Goal: Submit feedback/report problem

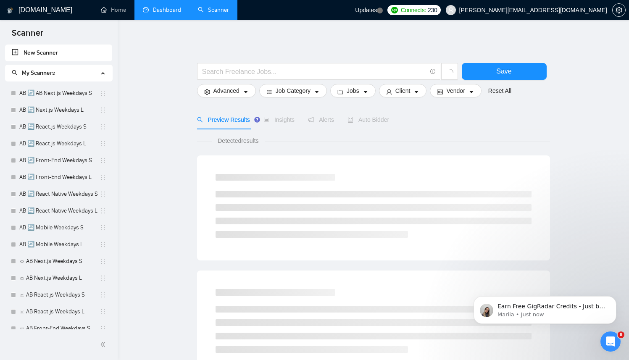
click at [177, 13] on link "Dashboard" at bounding box center [162, 9] width 38 height 7
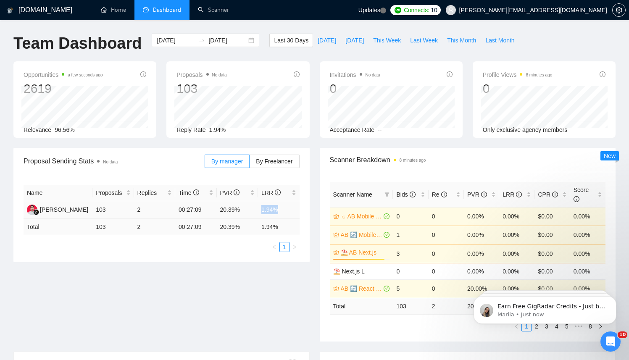
drag, startPoint x: 263, startPoint y: 208, endPoint x: 280, endPoint y: 208, distance: 16.8
click at [283, 210] on td "1.94%" at bounding box center [279, 210] width 42 height 18
click at [288, 158] on span "By Freelancer" at bounding box center [274, 161] width 37 height 7
click at [250, 164] on input "By Freelancer" at bounding box center [250, 164] width 0 height 0
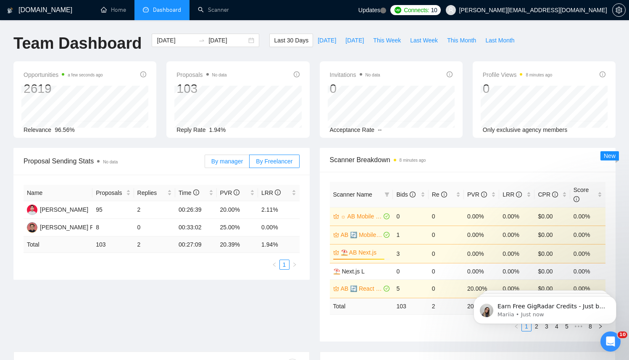
click at [217, 158] on span "By manager" at bounding box center [227, 161] width 32 height 7
click at [205, 164] on input "By manager" at bounding box center [205, 164] width 0 height 0
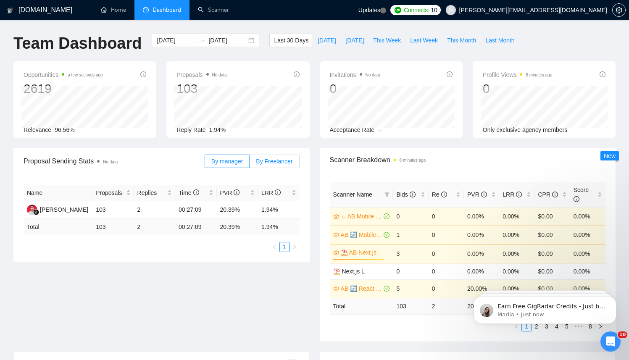
click at [255, 160] on label "By Freelancer" at bounding box center [275, 161] width 50 height 13
click at [250, 164] on input "By Freelancer" at bounding box center [250, 164] width 0 height 0
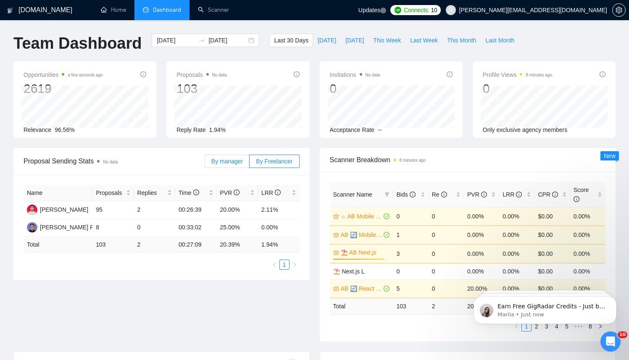
click at [222, 158] on span "By manager" at bounding box center [227, 161] width 32 height 7
click at [205, 164] on input "By manager" at bounding box center [205, 164] width 0 height 0
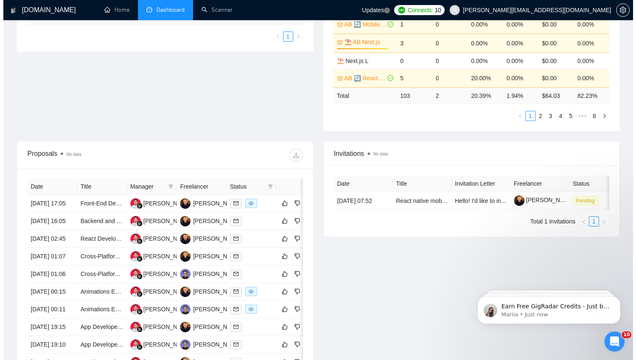
scroll to position [213, 0]
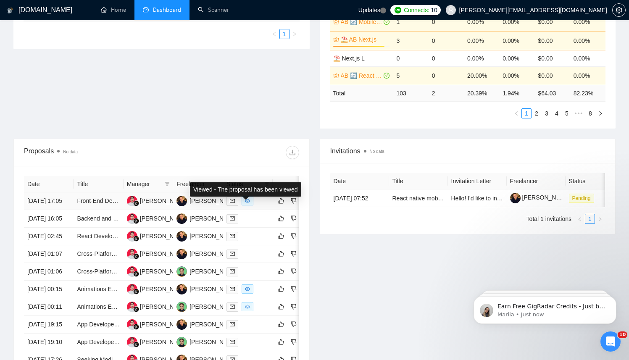
click at [262, 210] on td at bounding box center [248, 202] width 50 height 18
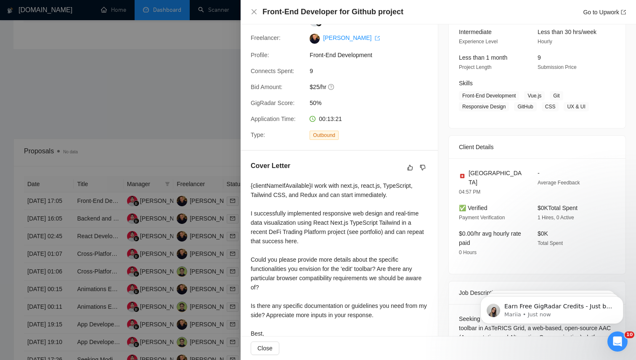
scroll to position [85, 0]
click at [119, 107] on div at bounding box center [318, 180] width 636 height 360
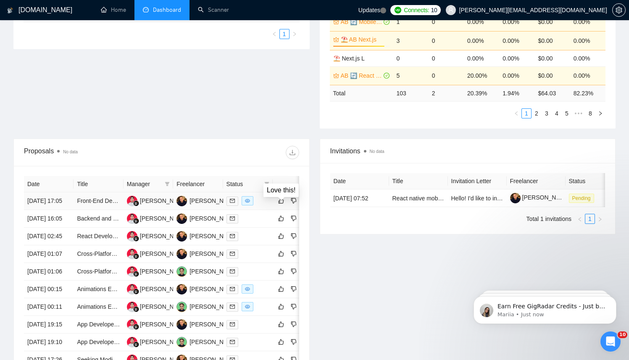
click at [259, 206] on div at bounding box center [248, 201] width 43 height 10
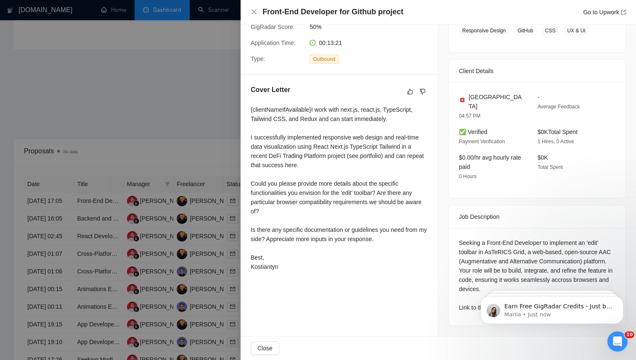
scroll to position [116, 0]
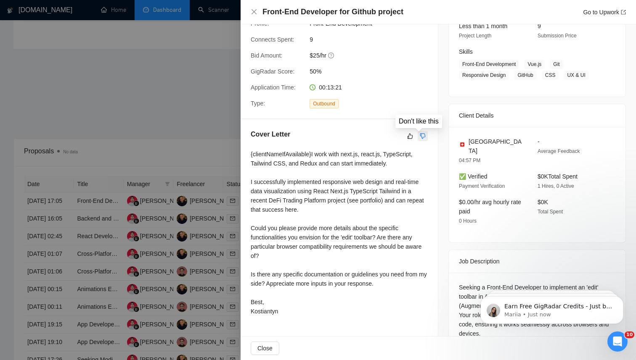
click at [420, 138] on icon "dislike" at bounding box center [423, 136] width 6 height 7
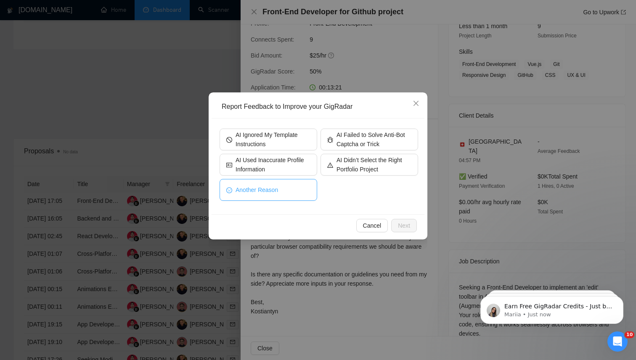
click at [280, 193] on button "Another Reason" at bounding box center [268, 190] width 98 height 22
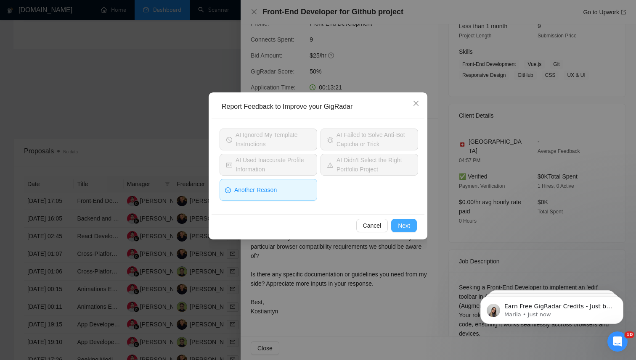
click at [412, 229] on button "Next" at bounding box center [404, 225] width 26 height 13
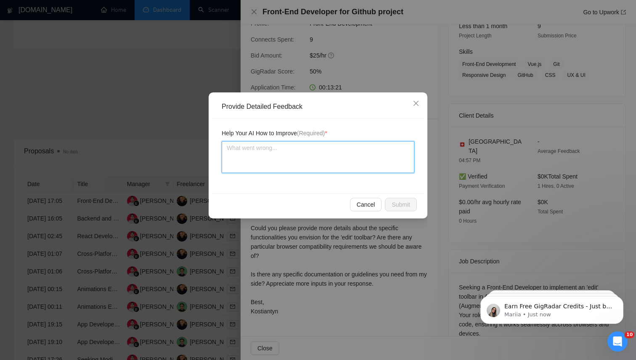
click at [365, 157] on textarea at bounding box center [318, 157] width 193 height 32
type textarea "I"
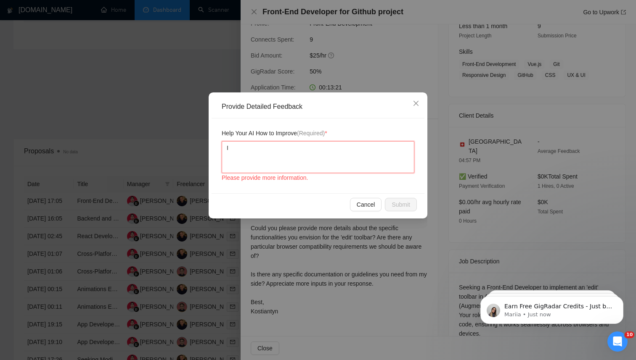
type textarea "In"
type textarea "Ins"
type textarea "Inse"
type textarea "Inser"
type textarea "Insert"
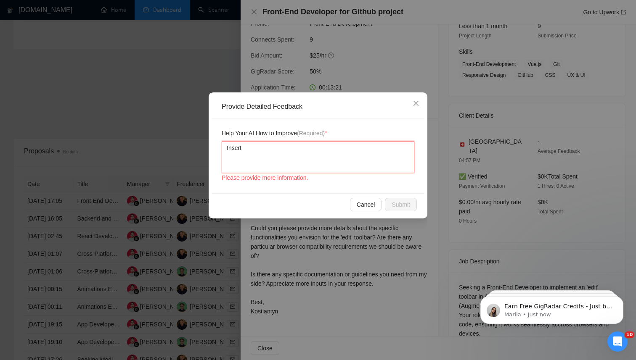
type textarea "Inserte"
type textarea "Inserted"
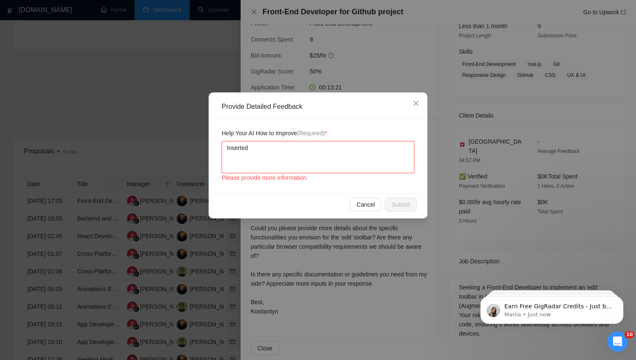
type textarea "Inserted p"
type textarea "Inserted po"
type textarea "Inserted p"
type textarea "Inserted pr"
type textarea "Inserted pro"
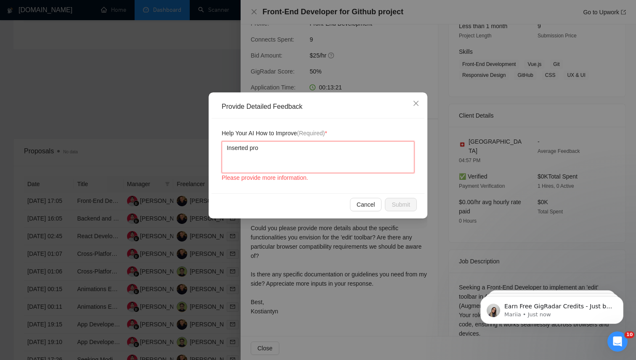
type textarea "Inserted prom"
type textarea "Inserted promt"
type textarea "Inserted promtp"
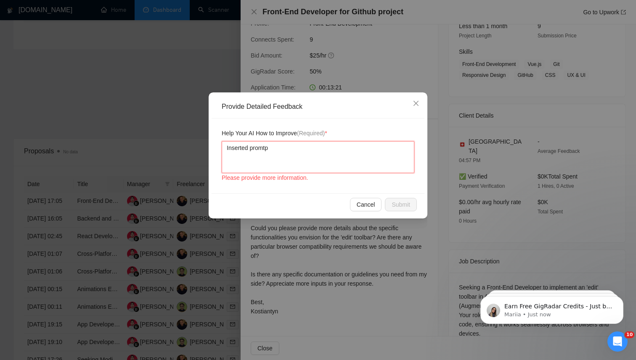
type textarea "Inserted promt"
type textarea "Inserted prom"
type textarea "Inserted promp"
type textarea "Inserted prompt"
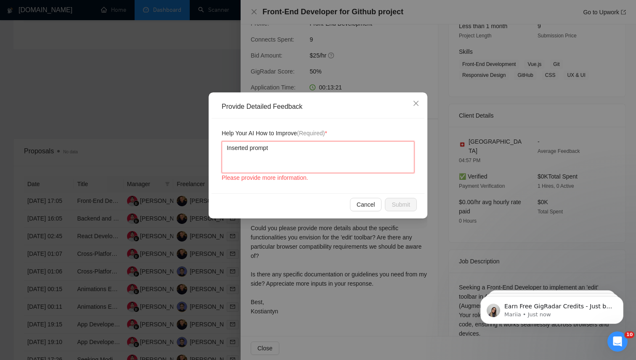
type textarea "Inserted prompt i"
type textarea "Inserted prompt in"
type textarea "Inserted prompt ins"
type textarea "Inserted prompt insi"
type textarea "Inserted prompt insid"
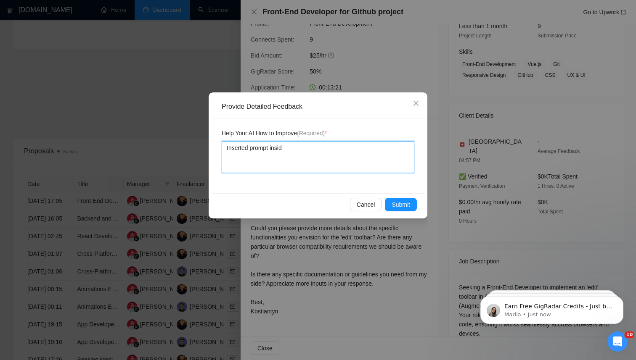
type textarea "Inserted prompt inside"
type textarea "Inserted prompt inside o"
type textarea "Inserted prompt inside of"
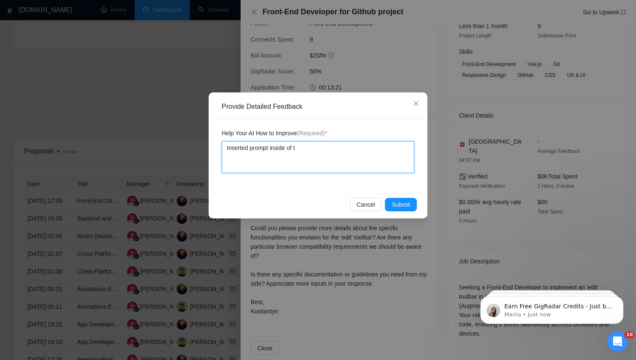
type textarea "Inserted prompt inside of th"
type textarea "Inserted prompt inside of the"
type textarea "Inserted prompt inside of the c"
type textarea "Inserted prompt inside of the co"
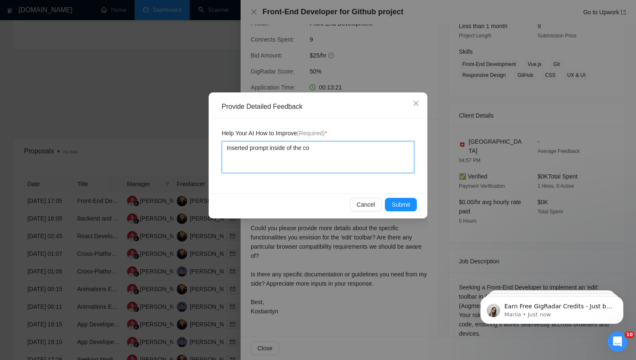
type textarea "Inserted prompt inside of the cov"
type textarea "Inserted prompt inside of the cove"
type textarea "Inserted prompt inside of the cover"
type textarea "Inserted prompt inside of the cover l"
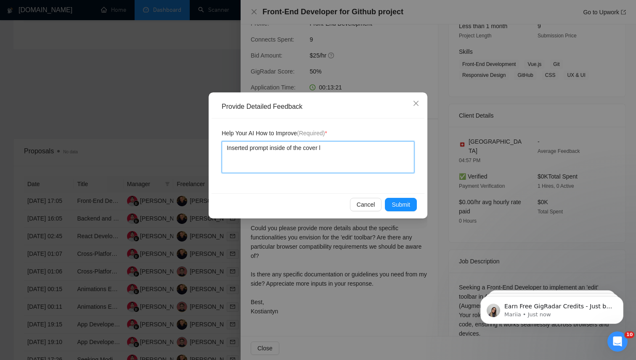
type textarea "Inserted prompt inside of the cover le"
type textarea "Inserted prompt inside of the cover let"
type textarea "Inserted prompt inside of the cover lett"
type textarea "Inserted prompt inside of the cover lette"
type textarea "Inserted prompt inside of the cover letter"
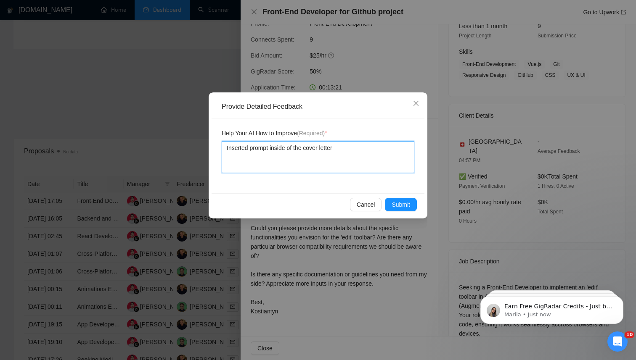
click at [235, 153] on textarea "Inserted prompt inside of the cover letter" at bounding box center [318, 157] width 193 height 32
click at [227, 146] on textarea "Inserted prompt inside of the cover letter" at bounding box center [318, 157] width 193 height 32
type textarea "I prompt inside of the cover letter"
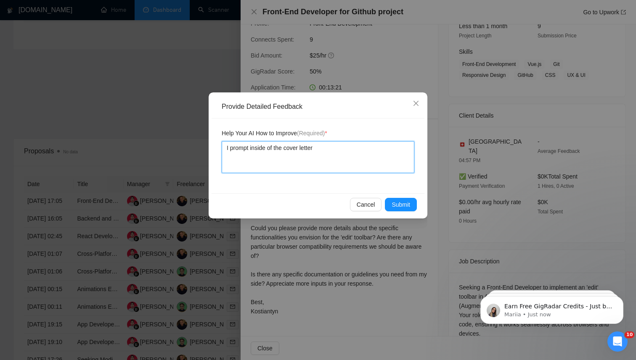
type textarea "Ij prompt inside of the cover letter"
type textarea "Ije prompt inside of the cover letter"
type textarea "Ijec prompt inside of the cover letter"
type textarea "Iject prompt inside of the cover letter"
type textarea "Ijecte prompt inside of the cover letter"
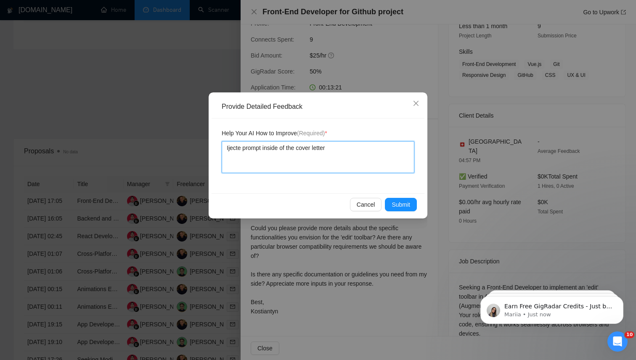
type textarea "Ijected prompt inside of the cover letter"
type textarea "Ijecte prompt inside of the cover letter"
type textarea "Iject prompt inside of the cover letter"
type textarea "Ijec prompt inside of the cover letter"
type textarea "Ije prompt inside of the cover letter"
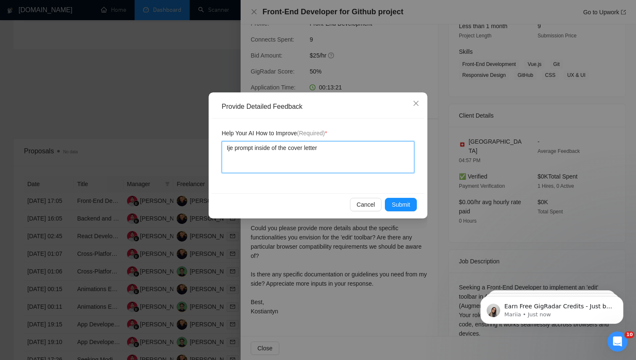
type textarea "Ij prompt inside of the cover letter"
type textarea "I prompt inside of the cover letter"
type textarea "In prompt inside of the cover letter"
type textarea "Inj prompt inside of the cover letter"
type textarea "Inje prompt inside of the cover letter"
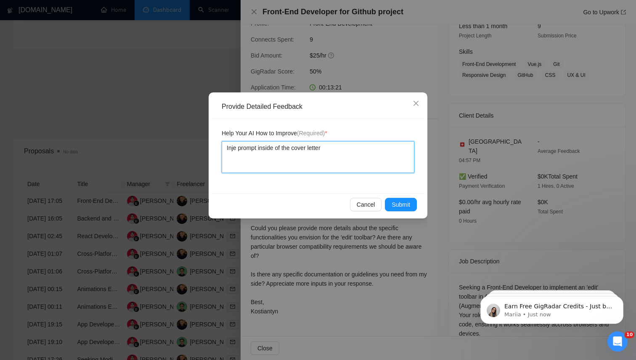
type textarea "Injec prompt inside of the cover letter"
type textarea "Inject prompt inside of the cover letter"
type textarea "Injecte prompt inside of the cover letter"
type textarea "Injected prompt inside of the cover letter"
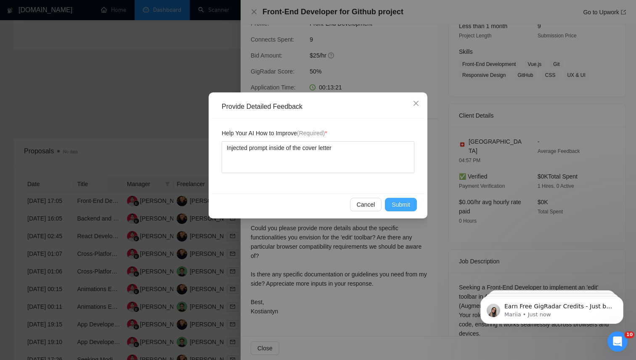
click at [406, 210] on button "Submit" at bounding box center [401, 204] width 32 height 13
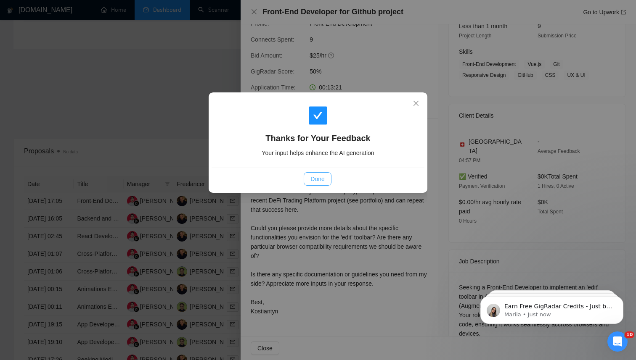
click at [316, 183] on span "Done" at bounding box center [317, 178] width 14 height 9
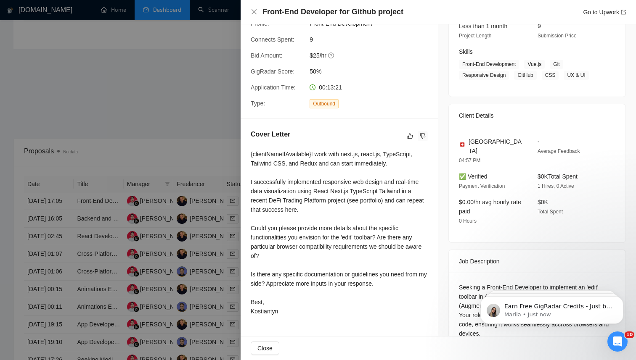
click at [211, 227] on div at bounding box center [318, 180] width 636 height 360
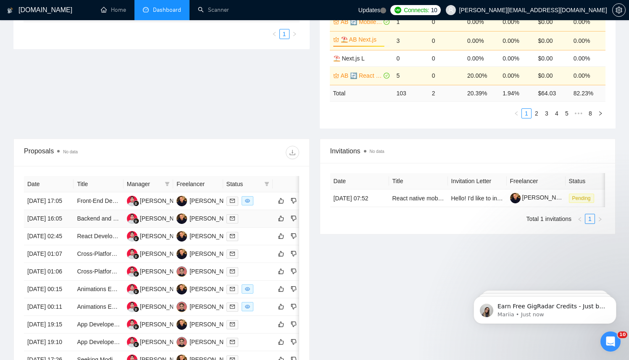
click at [266, 228] on td at bounding box center [248, 219] width 50 height 18
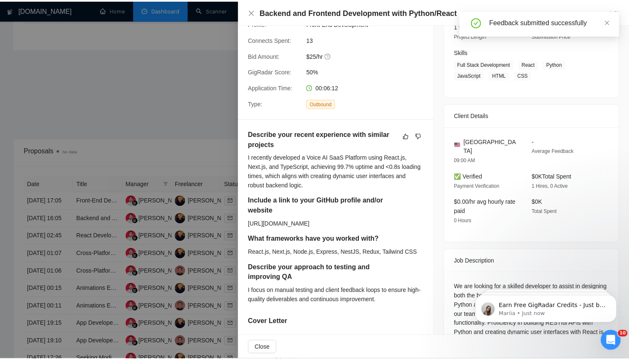
scroll to position [115, 0]
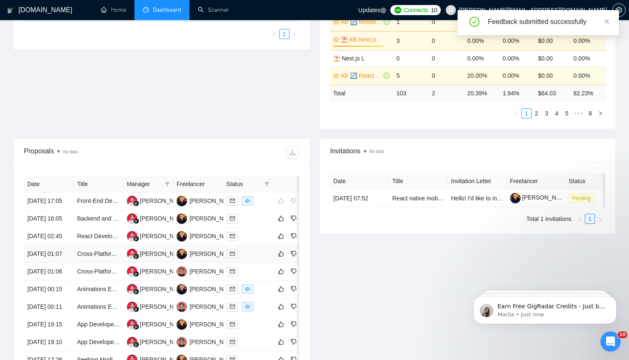
click at [250, 263] on td at bounding box center [248, 254] width 50 height 18
